Goal: Contribute content: Add original content to the website for others to see

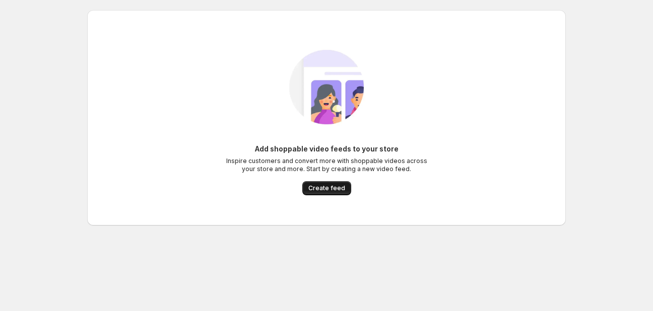
click at [335, 189] on span "Create feed" at bounding box center [326, 188] width 37 height 8
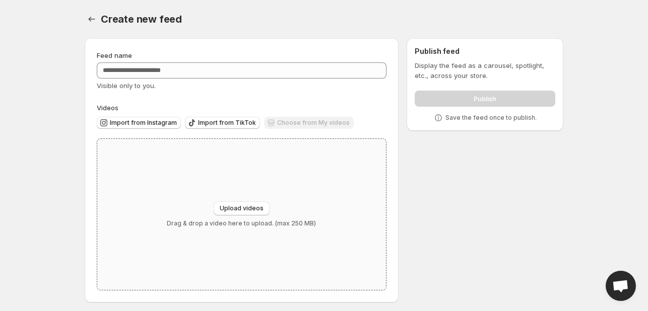
click at [239, 199] on div "Upload videos Drag & drop a video here to upload. (max 250 MB)" at bounding box center [241, 214] width 289 height 151
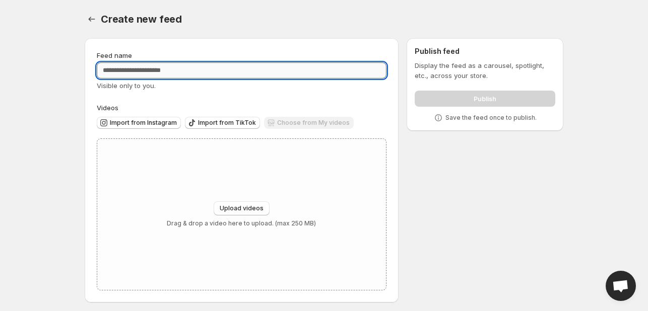
click at [150, 73] on input "Feed name" at bounding box center [242, 71] width 290 height 16
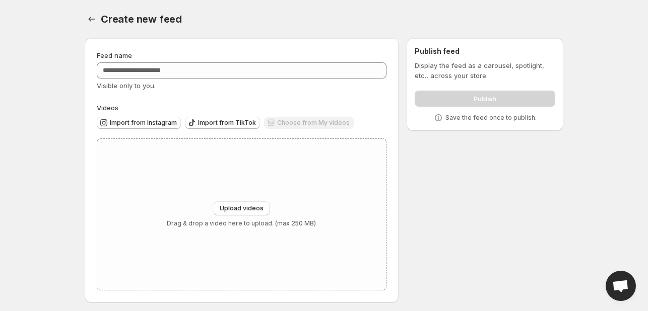
click at [159, 92] on div "Feed name Visible only to you. Videos Import from Instagram Import from TikTok …" at bounding box center [242, 170] width 290 height 240
click at [93, 22] on icon "Settings" at bounding box center [92, 19] width 10 height 10
